Goal: Check status

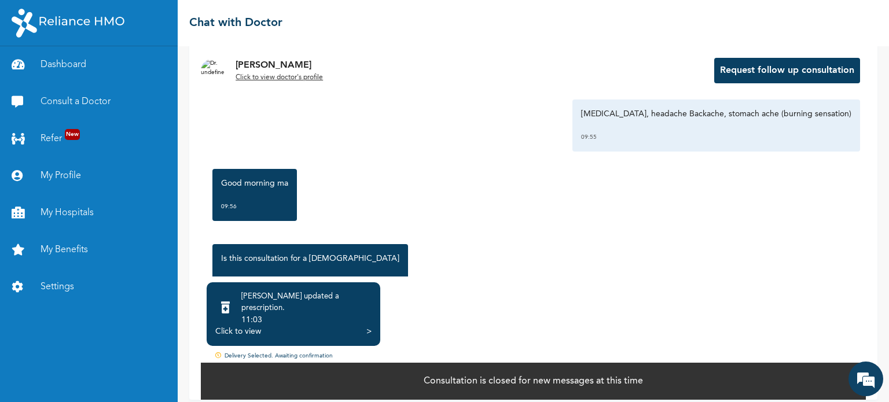
scroll to position [1295, 0]
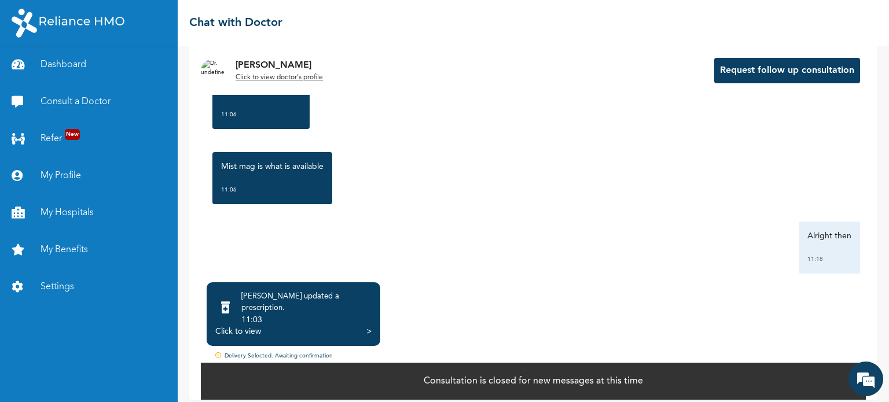
click at [447, 222] on div "Alright then 11:18" at bounding box center [533, 248] width 653 height 52
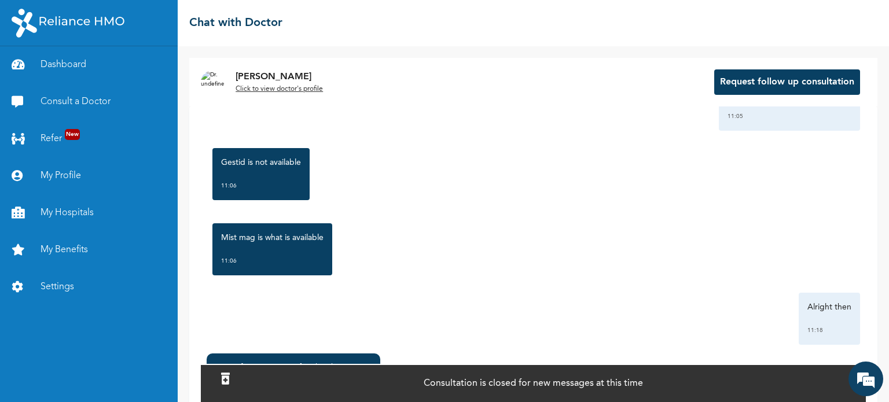
scroll to position [71, 0]
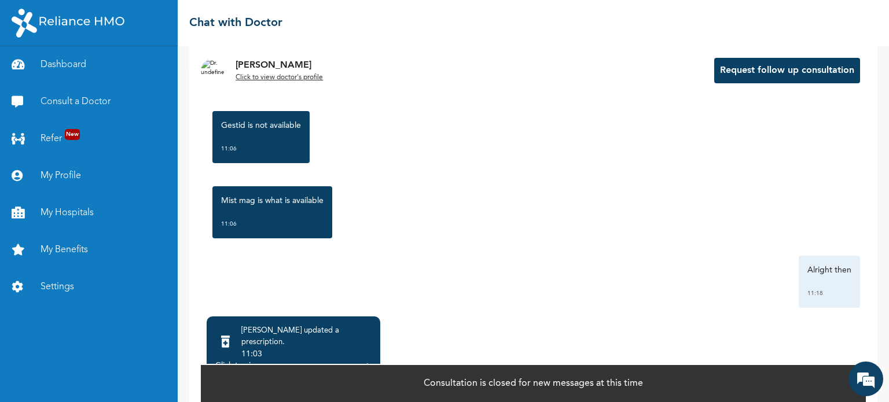
scroll to position [71, 0]
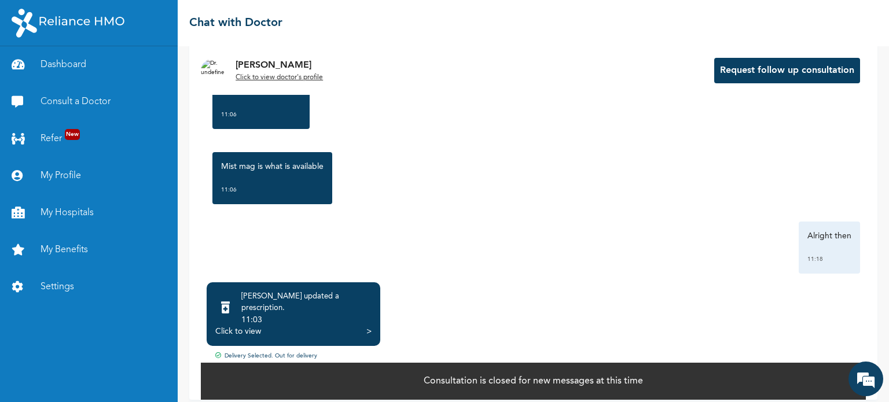
click at [370, 326] on div ">" at bounding box center [368, 332] width 5 height 12
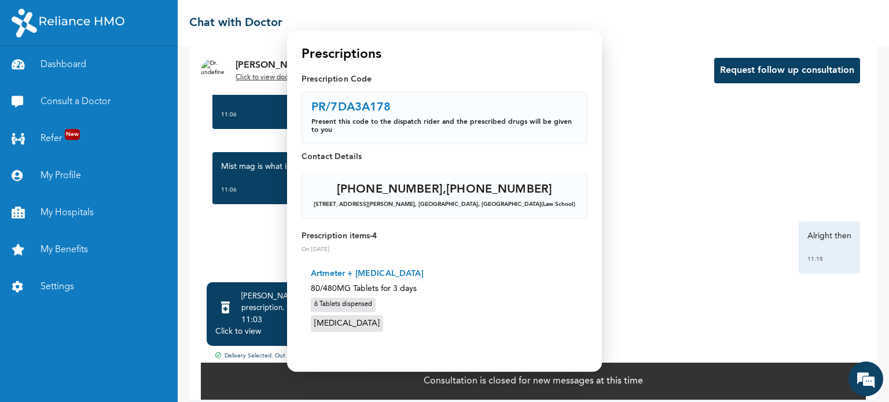
click at [706, 288] on div at bounding box center [444, 201] width 889 height 402
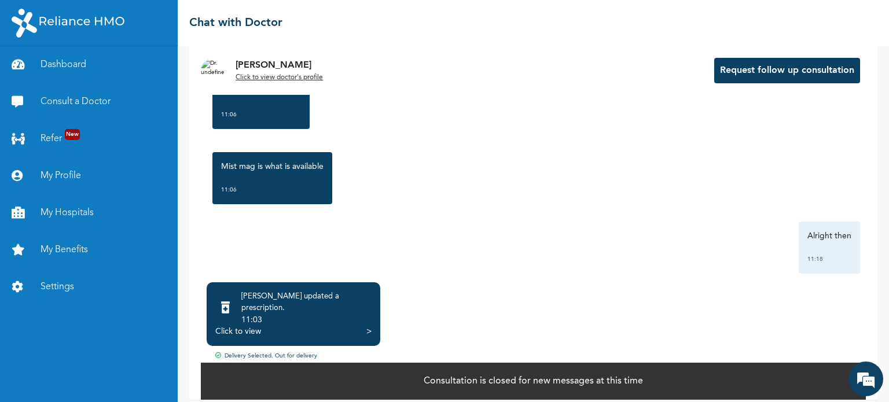
click at [341, 299] on div "[PERSON_NAME] updated a prescription ." at bounding box center [306, 302] width 130 height 23
click at [292, 326] on div "Click to view >" at bounding box center [293, 332] width 156 height 12
click at [367, 326] on div ">" at bounding box center [368, 332] width 5 height 12
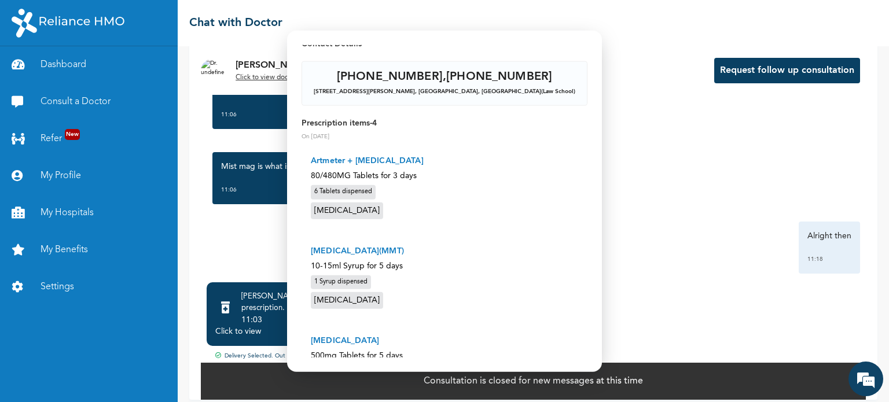
scroll to position [0, 0]
